Goal: Transaction & Acquisition: Purchase product/service

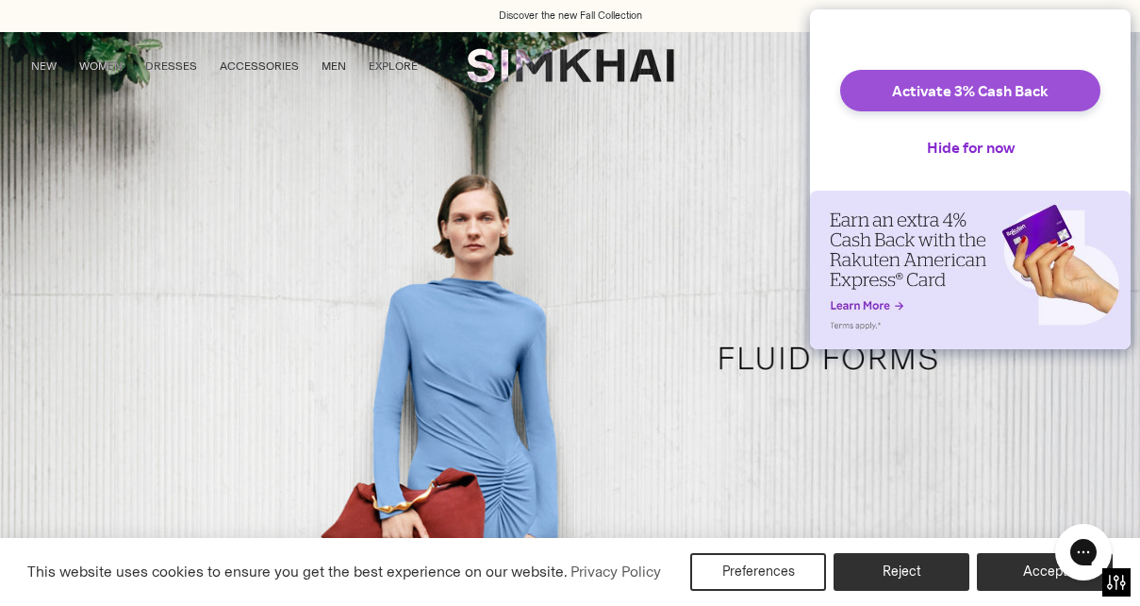
click at [956, 109] on button "Activate 3% Cash Back" at bounding box center [970, 91] width 260 height 42
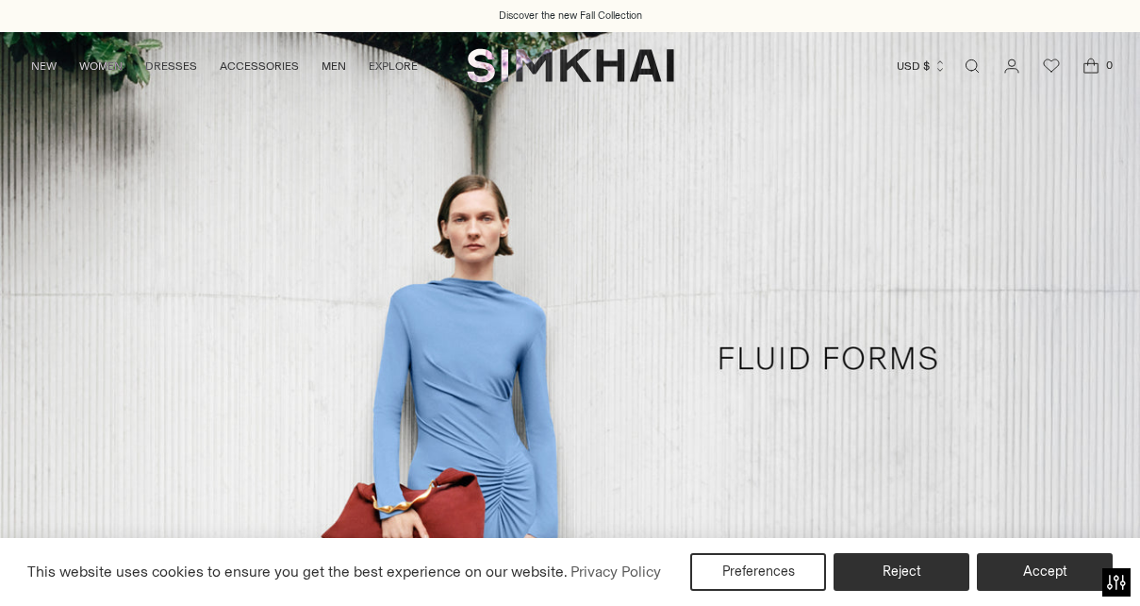
click at [910, 565] on button "Reject" at bounding box center [902, 572] width 136 height 38
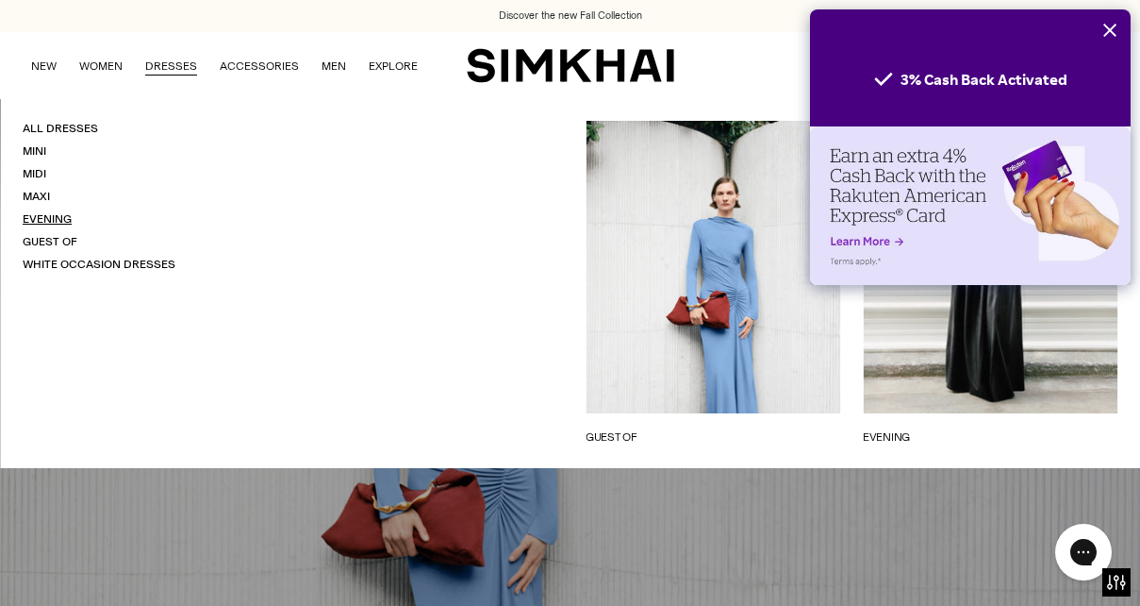
click at [58, 213] on link "Evening" at bounding box center [47, 218] width 49 height 13
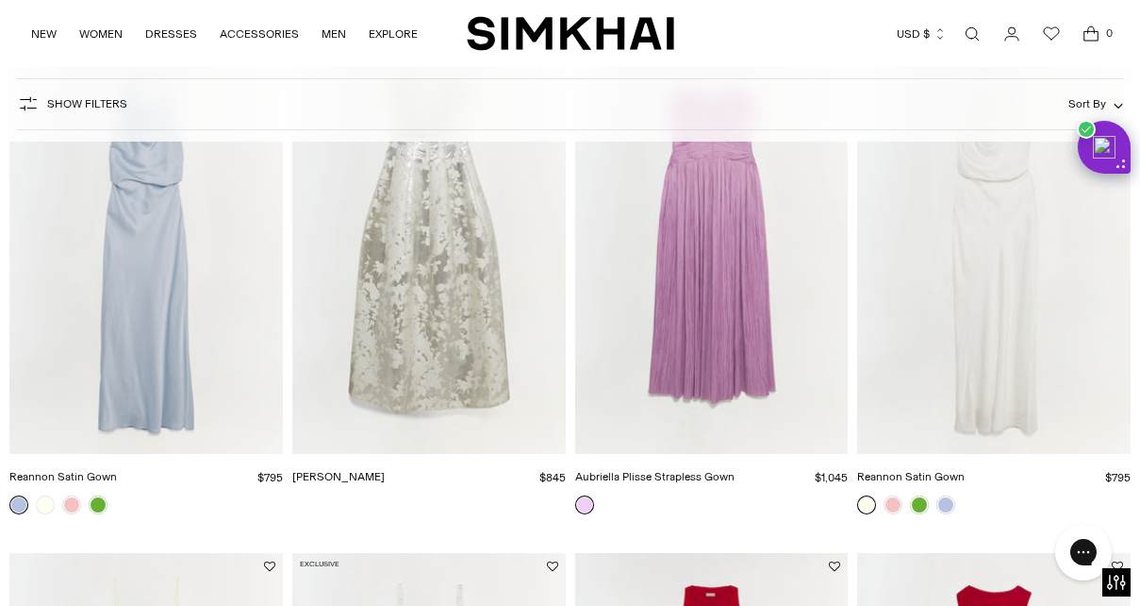
scroll to position [1238, 0]
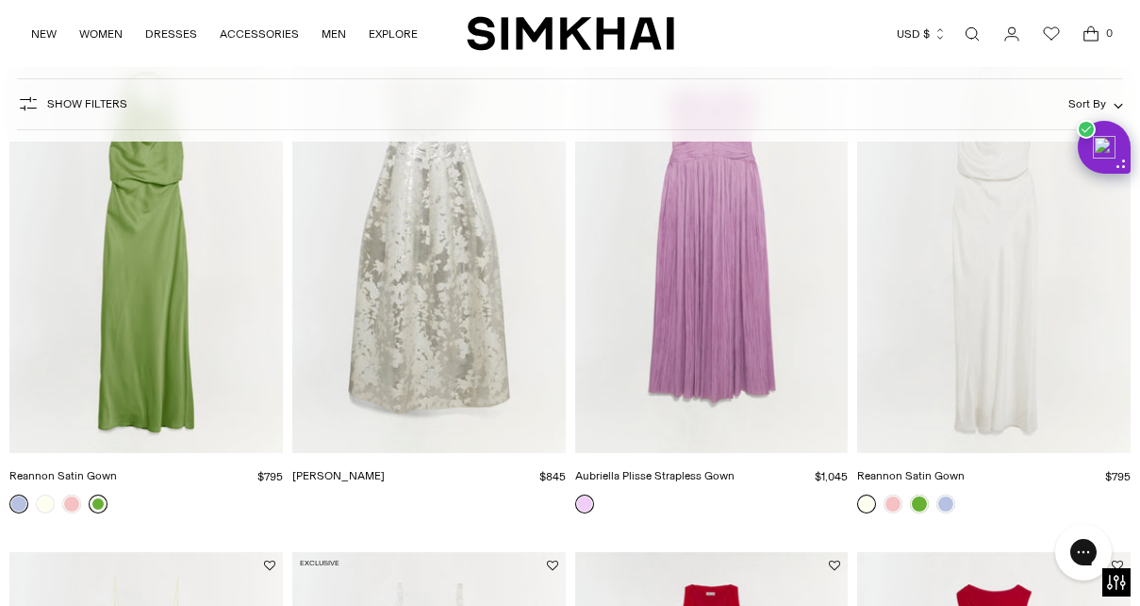
click at [100, 499] on link at bounding box center [98, 503] width 19 height 19
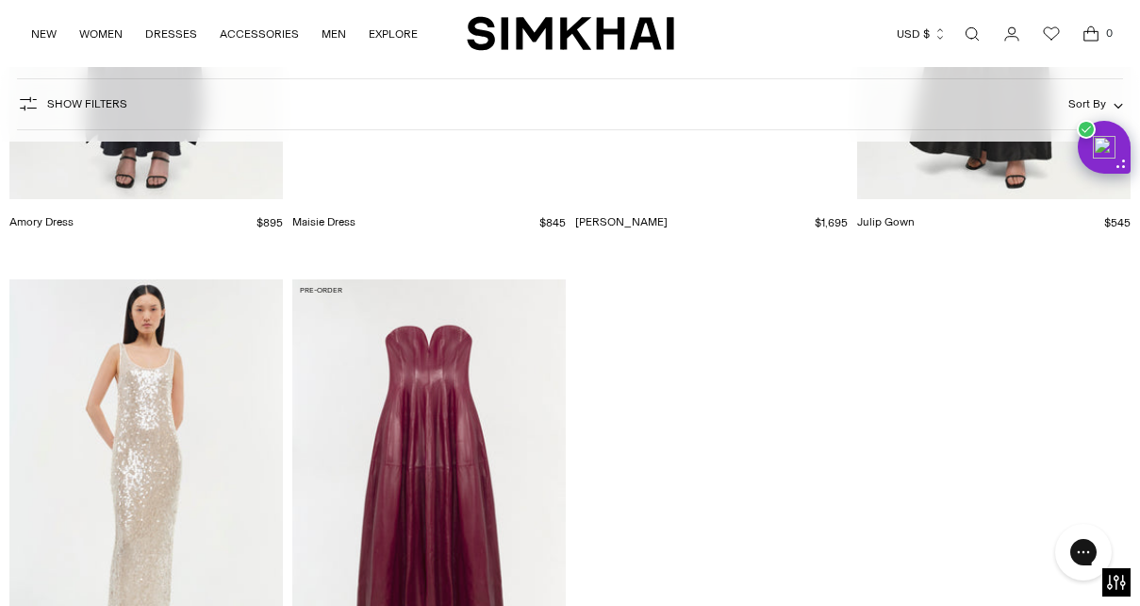
scroll to position [4707, 0]
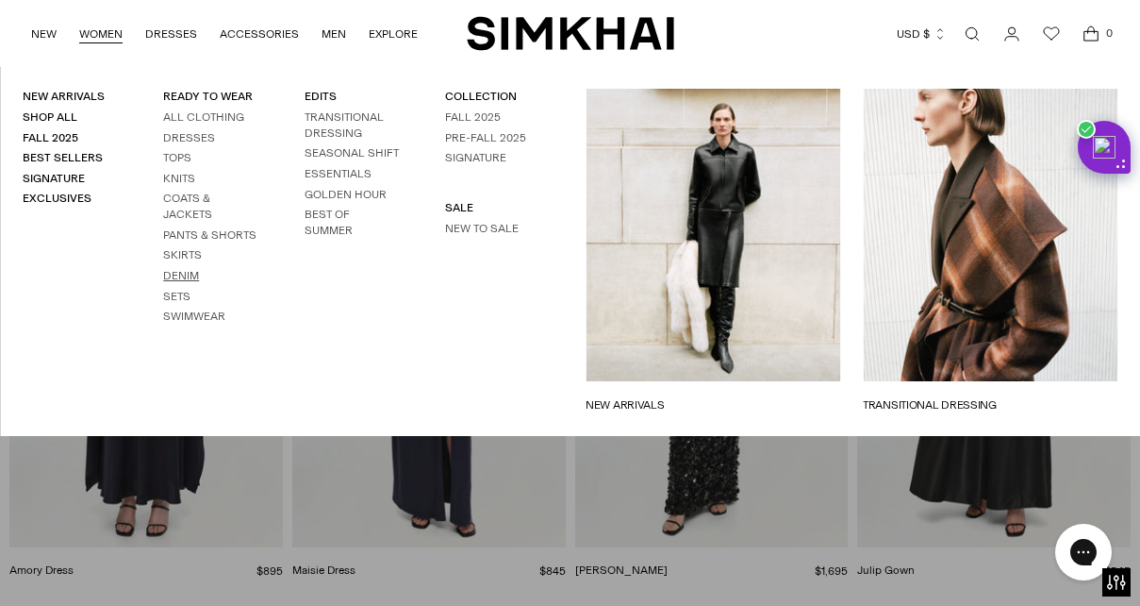
click at [191, 269] on link "Denim" at bounding box center [181, 275] width 36 height 13
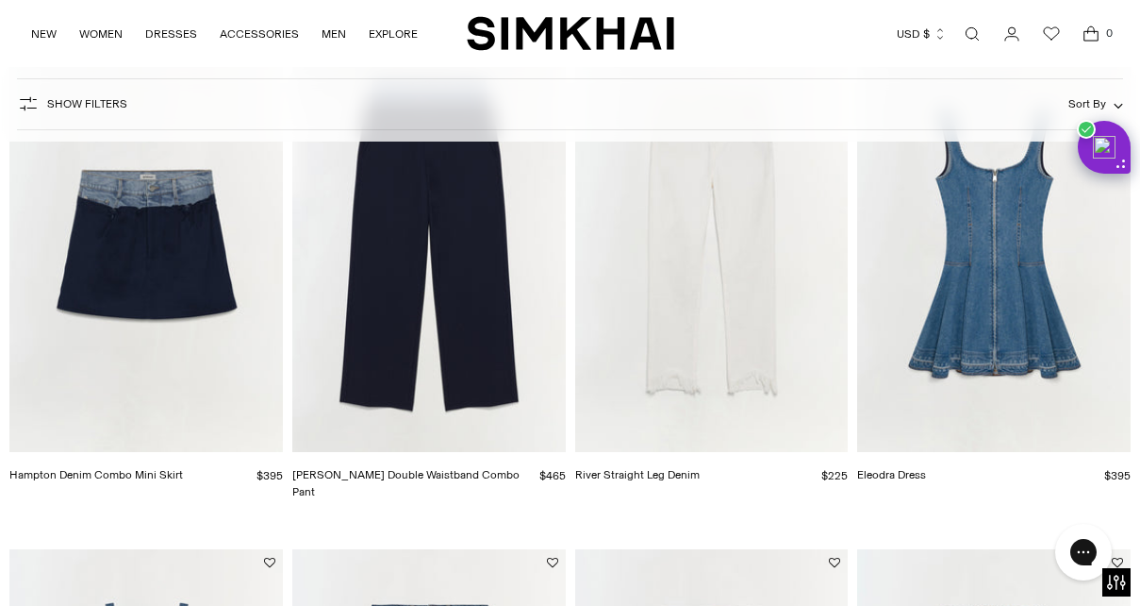
scroll to position [1128, 0]
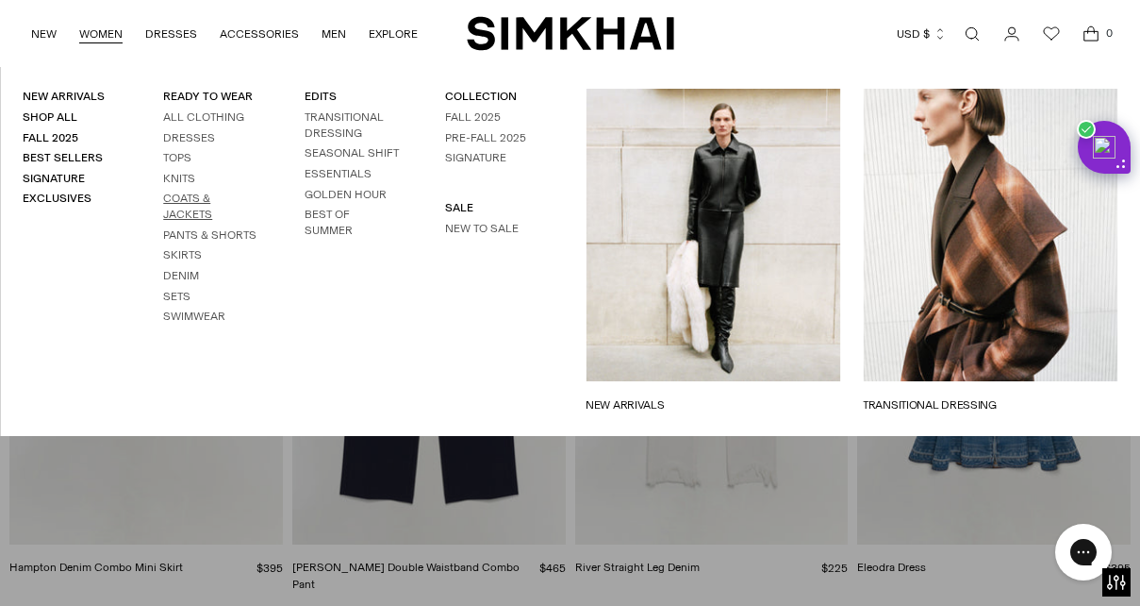
click at [174, 197] on link "Coats & Jackets" at bounding box center [187, 205] width 49 height 29
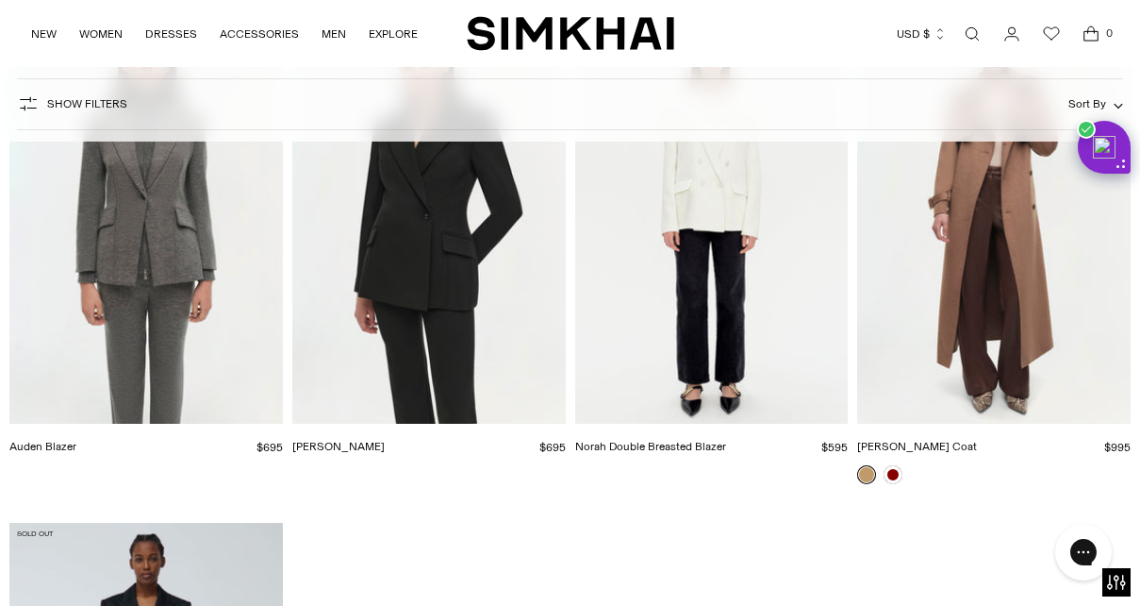
scroll to position [4278, 0]
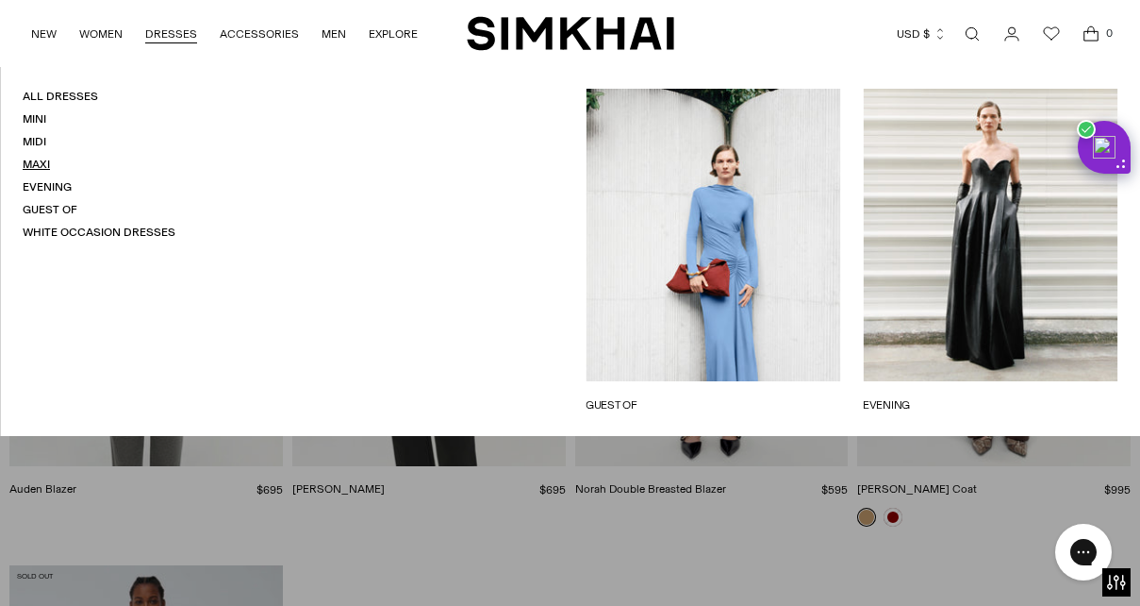
click at [43, 159] on link "Maxi" at bounding box center [36, 164] width 27 height 13
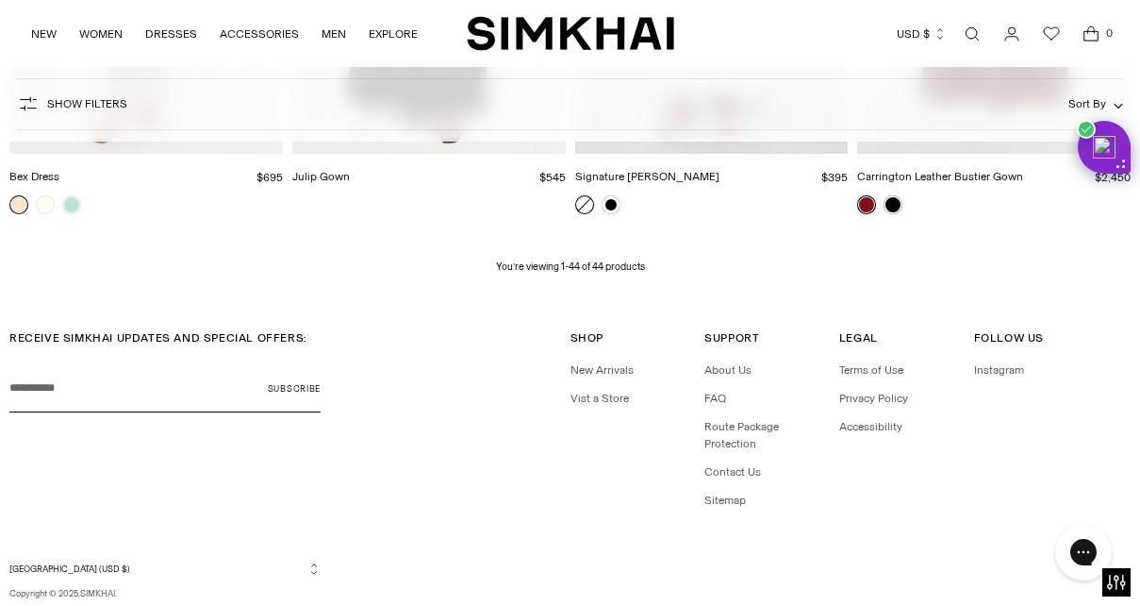
scroll to position [5611, 0]
